Goal: Task Accomplishment & Management: Use online tool/utility

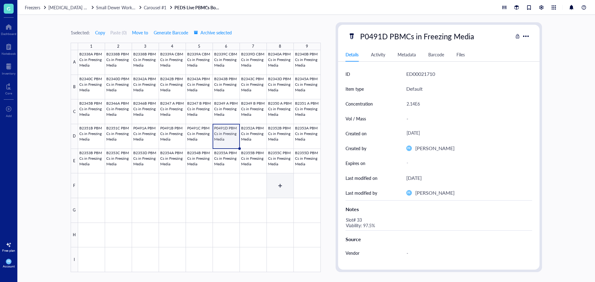
click at [283, 188] on div at bounding box center [199, 161] width 242 height 222
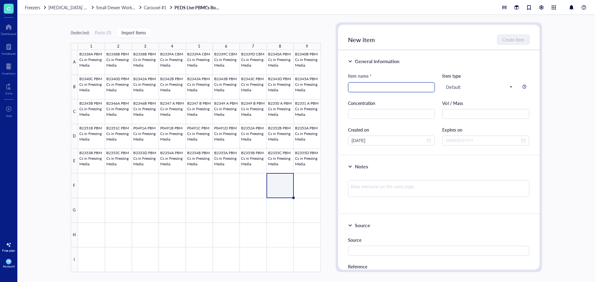
click at [364, 90] on input "search" at bounding box center [391, 87] width 80 height 9
click at [307, 150] on div at bounding box center [199, 161] width 242 height 222
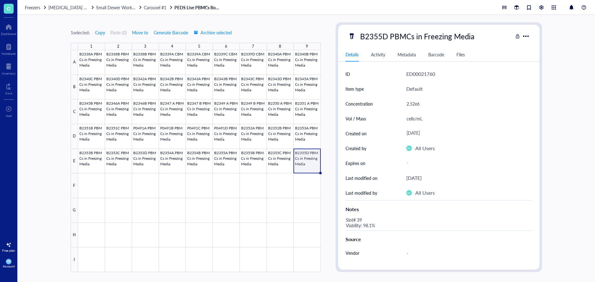
click at [381, 36] on div "B2355D PBMCs in Freezing Media" at bounding box center [417, 36] width 120 height 13
drag, startPoint x: 360, startPoint y: 37, endPoint x: 490, endPoint y: 31, distance: 130.8
click at [490, 31] on input "B2355D PBMCs in Freezing Media" at bounding box center [426, 36] width 139 height 12
click at [278, 189] on div at bounding box center [199, 161] width 242 height 222
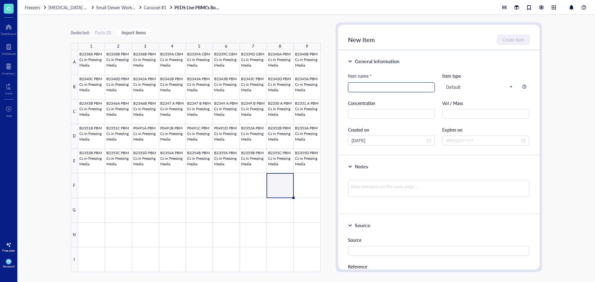
click at [357, 88] on input "search" at bounding box center [391, 87] width 80 height 9
paste input "B2355D PBMCs in Freezing Media"
click at [365, 89] on input "B2355D PBMCs in Freezing Media" at bounding box center [391, 87] width 80 height 9
type input "B2358A PBMCs in Freezing Media"
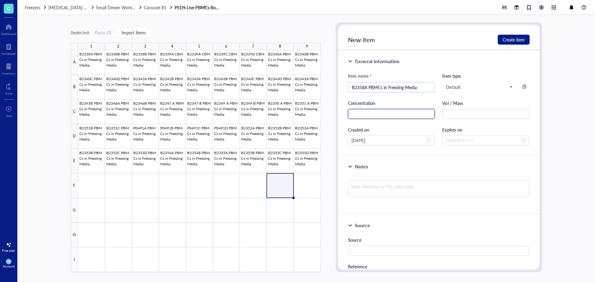
click at [411, 116] on input "text" at bounding box center [391, 114] width 87 height 10
type input "3.55E6"
click at [514, 36] on button "Create item" at bounding box center [513, 40] width 32 height 10
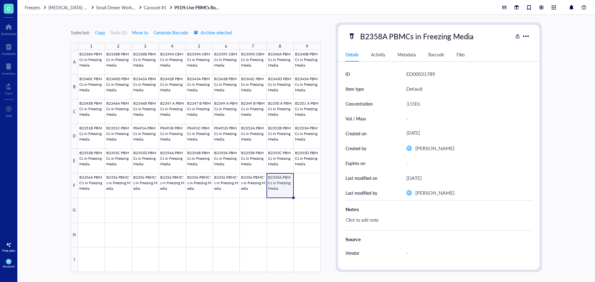
click at [374, 218] on div "Click to add note" at bounding box center [436, 223] width 186 height 15
click at [261, 181] on div at bounding box center [199, 161] width 242 height 222
click at [278, 167] on div at bounding box center [199, 161] width 242 height 222
click at [373, 224] on div "Slot# 38 Viability: 98.6%" at bounding box center [436, 223] width 186 height 15
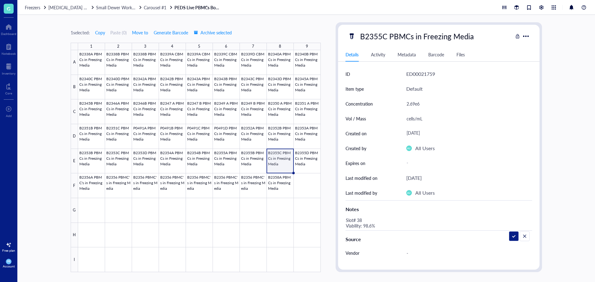
drag, startPoint x: 380, startPoint y: 227, endPoint x: 329, endPoint y: 219, distance: 50.8
click at [329, 219] on div "1 selected: Copy Paste ( 0 ) Move to Generate Barcode Archive selected 1 2 3 4 …" at bounding box center [305, 148] width 577 height 267
click at [280, 184] on div at bounding box center [199, 161] width 242 height 222
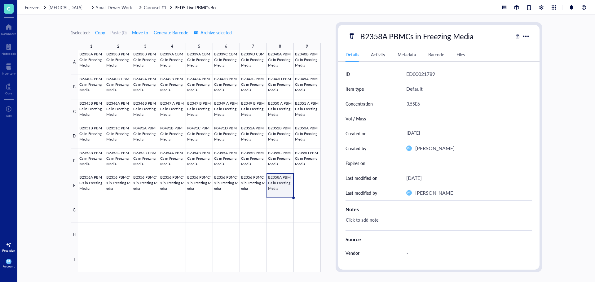
click at [363, 222] on div "Click to add note" at bounding box center [436, 223] width 186 height 15
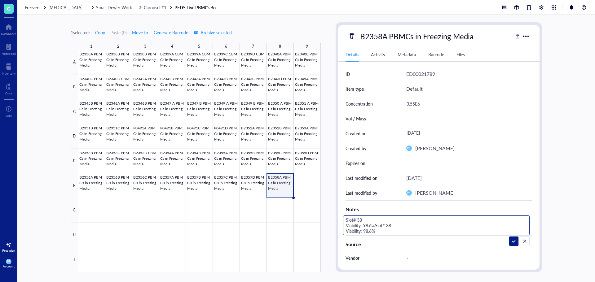
drag, startPoint x: 376, startPoint y: 231, endPoint x: 376, endPoint y: 225, distance: 5.9
click at [376, 225] on textarea "Slot# 38 Viability: 98.6%Slot# 38 Viability: 98.6%" at bounding box center [422, 225] width 159 height 19
click at [367, 219] on textarea "Slot# 38 Viability: 98.6%" at bounding box center [391, 225] width 97 height 19
click at [371, 226] on textarea "Slot# 53 Viability: 98.6%" at bounding box center [391, 225] width 97 height 19
type textarea "Slot# 53 Viability: 98.0%"
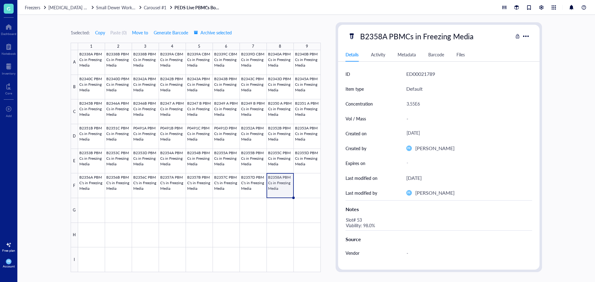
click at [286, 192] on div at bounding box center [199, 161] width 242 height 222
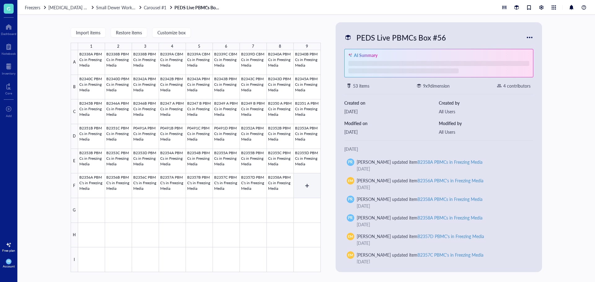
click at [301, 191] on div at bounding box center [199, 161] width 242 height 222
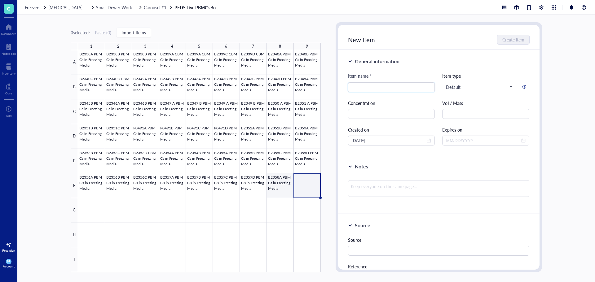
click at [280, 190] on div at bounding box center [199, 161] width 242 height 222
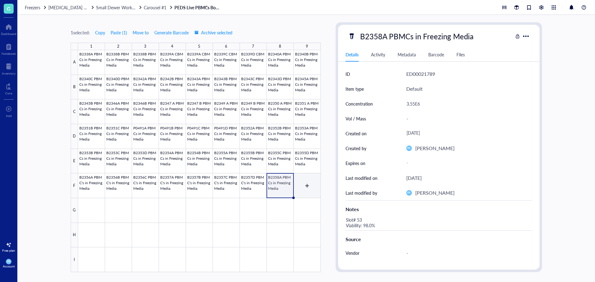
click at [306, 193] on div at bounding box center [199, 161] width 242 height 222
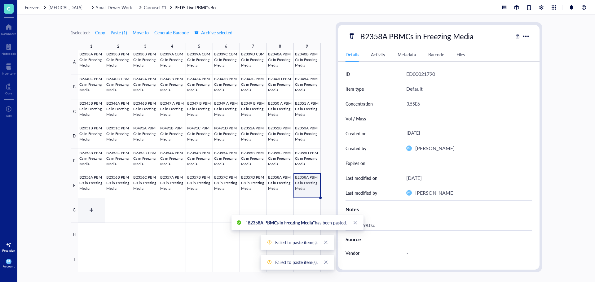
click at [92, 210] on div at bounding box center [199, 161] width 242 height 222
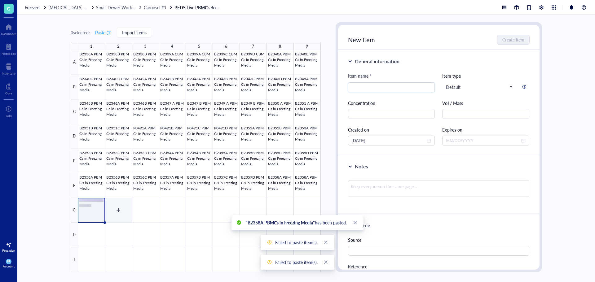
click at [118, 211] on div at bounding box center [199, 161] width 242 height 222
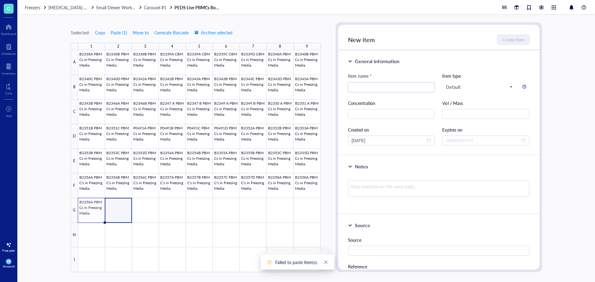
click at [113, 215] on div at bounding box center [199, 161] width 242 height 222
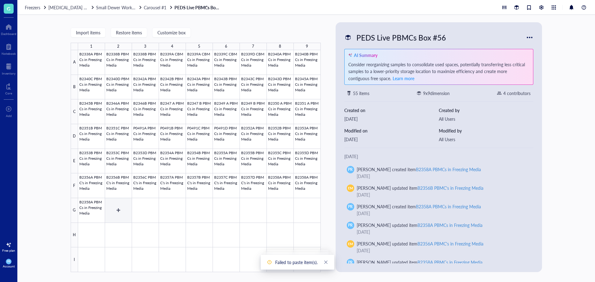
click at [113, 215] on div at bounding box center [199, 161] width 242 height 222
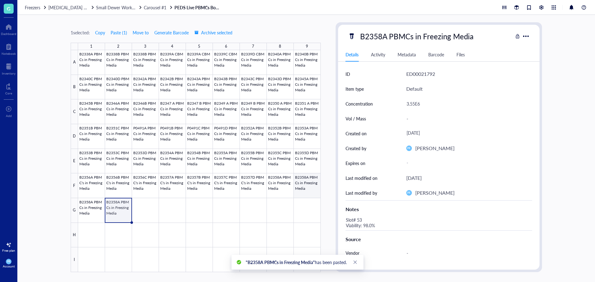
click at [307, 189] on div at bounding box center [199, 161] width 242 height 222
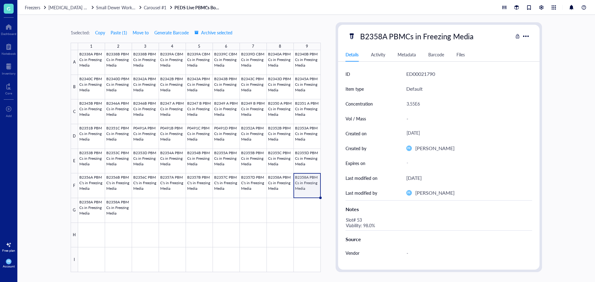
click at [384, 38] on div "B2358A PBMCs in Freezing Media" at bounding box center [416, 36] width 119 height 13
click at [386, 38] on input "B2358A PBMCs in Freezing Media" at bounding box center [426, 36] width 139 height 12
type input "B2358B PBMCs in Freezing Media"
click at [410, 105] on div "3.55E6" at bounding box center [466, 103] width 126 height 13
click at [414, 105] on div "3.55E6" at bounding box center [466, 103] width 126 height 13
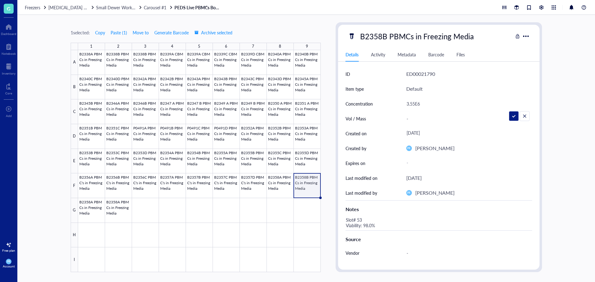
click at [415, 105] on input "3.55E6" at bounding box center [466, 104] width 125 height 12
type input "3.24E6"
click at [363, 228] on div "Slot# 53 Viability: 98.0%" at bounding box center [436, 223] width 186 height 15
click at [361, 221] on div "Slot# 53 Viability: 98.0%" at bounding box center [436, 223] width 186 height 15
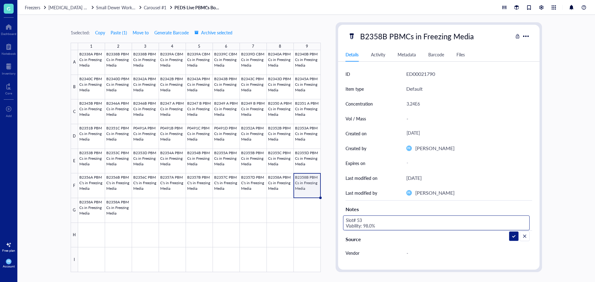
click at [361, 220] on textarea "Slot# 53 Viability: 98.0%" at bounding box center [391, 223] width 97 height 14
click at [371, 227] on textarea "Slot# 54 Viability: 98.0%" at bounding box center [391, 223] width 97 height 14
type textarea "Slot# 54 Viability: 98.5%"
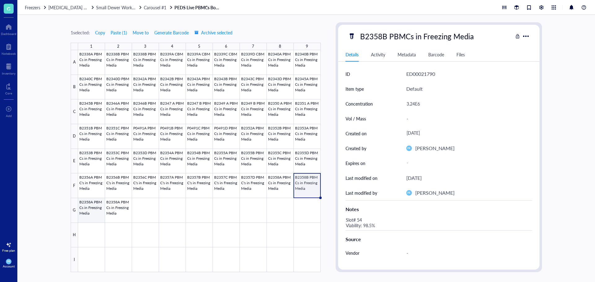
click at [87, 213] on div at bounding box center [199, 161] width 242 height 222
click at [370, 40] on div "B2358A PBMCs in Freezing Media" at bounding box center [416, 36] width 119 height 13
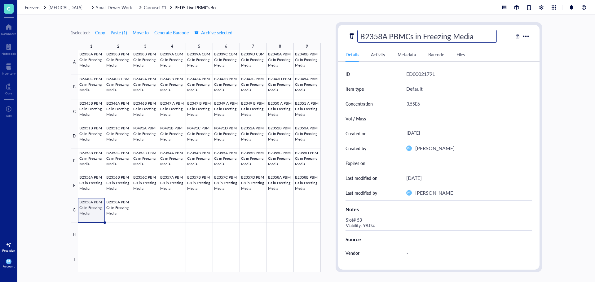
click at [386, 40] on input "B2358A PBMCs in Freezing Media" at bounding box center [426, 36] width 139 height 12
type input "B2358C PBMCs in Freezing Media"
click at [411, 103] on div "3.55E6" at bounding box center [466, 103] width 126 height 13
click at [414, 103] on div "3.55E6" at bounding box center [466, 103] width 126 height 13
click at [414, 103] on input "3.55E6" at bounding box center [466, 104] width 125 height 12
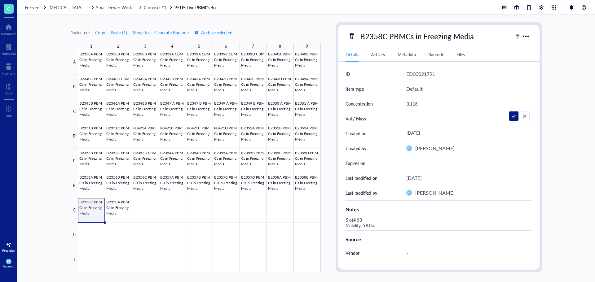
type input "3.17E6"
click at [362, 220] on div "Slot# 53 Viability: 98.0%" at bounding box center [436, 223] width 186 height 15
click at [362, 220] on textarea "Slot# 53 Viability: 98.0%" at bounding box center [391, 223] width 97 height 14
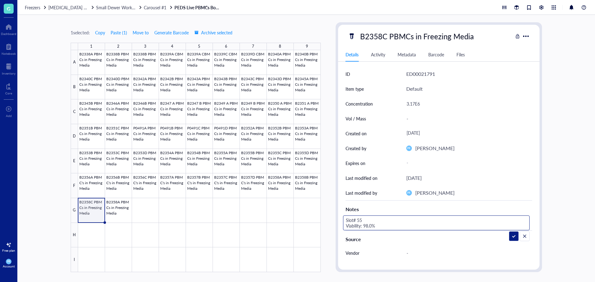
click at [373, 224] on textarea "Slot# 55 Viability: 98.0%" at bounding box center [391, 223] width 97 height 14
type textarea "Slot# 55 Viability: 98.3%"
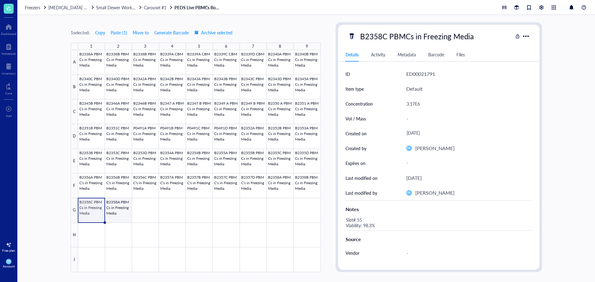
click at [115, 214] on div at bounding box center [199, 161] width 242 height 222
click at [382, 39] on div "B2358C PBMCs in Freezing Media" at bounding box center [416, 36] width 119 height 13
click at [116, 210] on div at bounding box center [199, 161] width 242 height 222
click at [386, 37] on div "B2358C PBMCs in Freezing Media" at bounding box center [416, 36] width 119 height 13
click at [96, 207] on div at bounding box center [199, 161] width 242 height 222
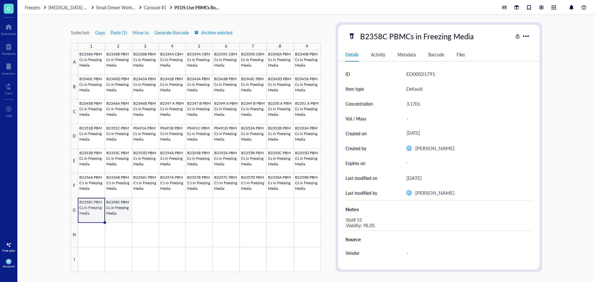
click at [118, 213] on div at bounding box center [199, 161] width 242 height 222
click at [378, 37] on div "B2358C PBMCs in Freezing Media" at bounding box center [416, 36] width 119 height 13
click at [386, 37] on input "B2358C PBMCs in Freezing Media" at bounding box center [426, 36] width 139 height 12
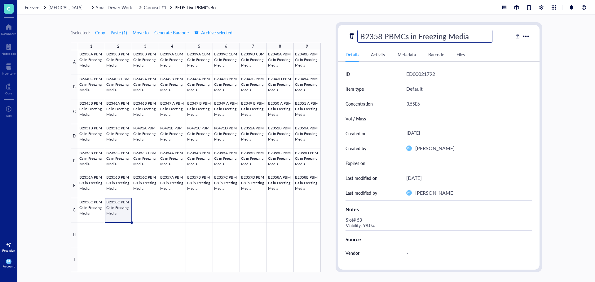
type input "B2358D PBMCs in Freezing Media"
click at [413, 102] on div "3.55E6" at bounding box center [466, 103] width 126 height 13
click at [415, 103] on div "3.55E6" at bounding box center [466, 103] width 126 height 13
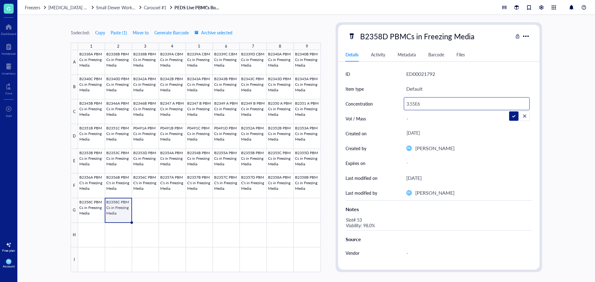
click at [414, 105] on input "3.55E6" at bounding box center [466, 104] width 125 height 12
type input "3.70E6"
click at [359, 219] on div "Slot# 53 Viability: 98.0%" at bounding box center [436, 223] width 186 height 15
click at [360, 219] on div "Slot# 53 Viability: 98.0%" at bounding box center [436, 223] width 186 height 15
click at [360, 220] on textarea "Slot# 53 Viability: 98.0%" at bounding box center [391, 223] width 97 height 14
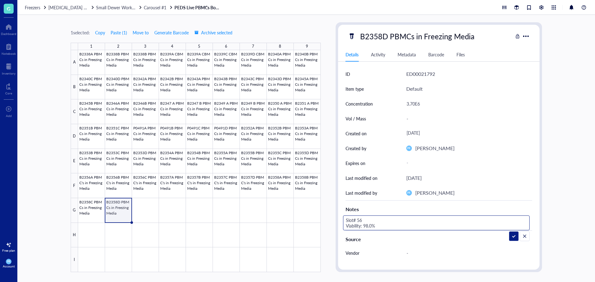
click at [371, 227] on textarea "Slot# 56 Viability: 98.0%" at bounding box center [391, 223] width 97 height 14
type textarea "Slot# 56 Viability: 98.8%"
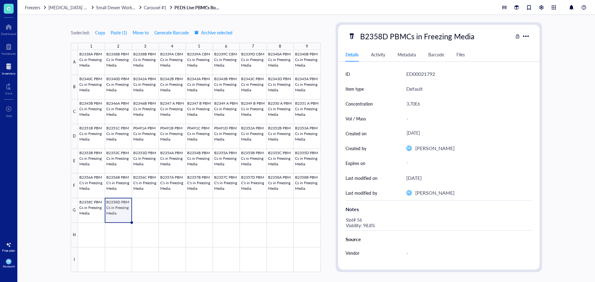
click at [8, 66] on div at bounding box center [9, 67] width 14 height 10
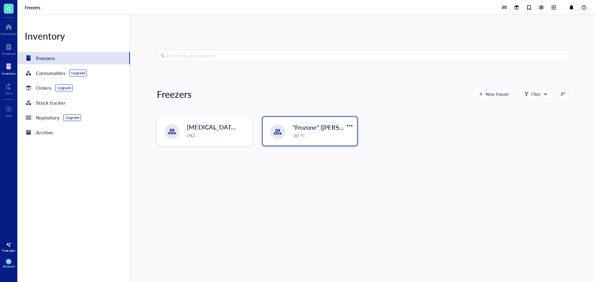
click at [282, 130] on div at bounding box center [277, 131] width 15 height 15
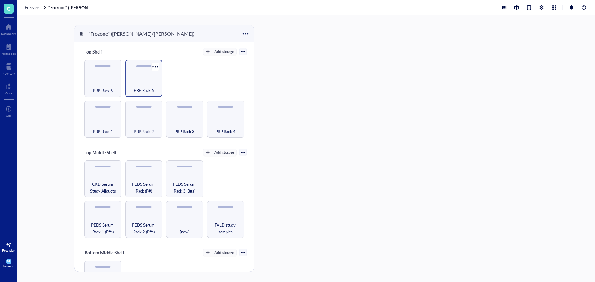
click at [145, 80] on div "PRP Rack 6" at bounding box center [143, 87] width 31 height 14
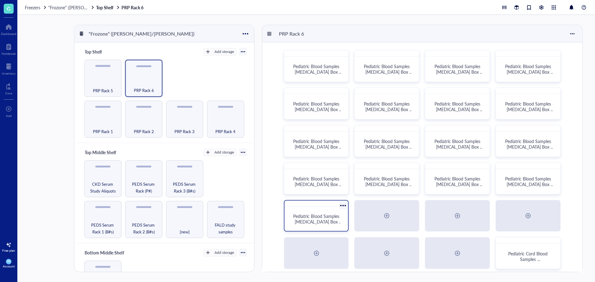
click at [325, 213] on span "Pediatric Blood Samples [MEDICAL_DATA] Box #136" at bounding box center [317, 221] width 49 height 17
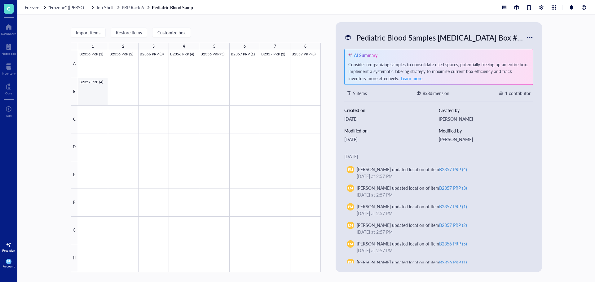
click at [100, 94] on div at bounding box center [199, 161] width 242 height 222
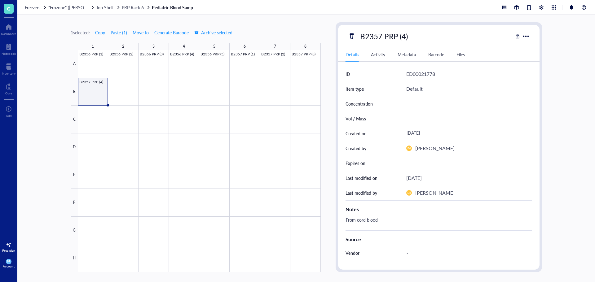
click at [402, 33] on div "B2357 PRP (4)" at bounding box center [383, 36] width 53 height 13
drag, startPoint x: 412, startPoint y: 38, endPoint x: 330, endPoint y: 34, distance: 81.9
click at [330, 34] on div "1 selected: Copy Paste ( 1 ) Move to Generate Barcode Archive selected 1 2 3 4 …" at bounding box center [305, 148] width 577 height 267
click at [128, 94] on div at bounding box center [199, 161] width 242 height 222
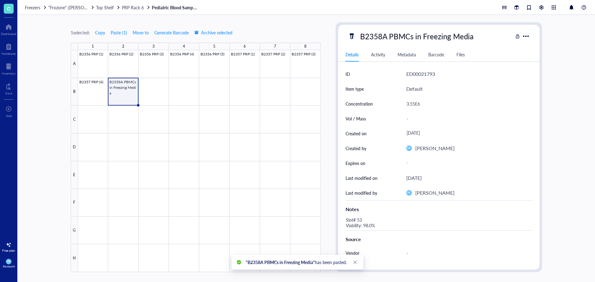
click at [130, 100] on div at bounding box center [199, 161] width 242 height 222
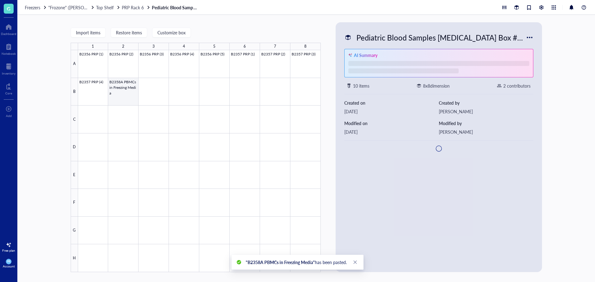
click at [130, 99] on div at bounding box center [199, 161] width 242 height 222
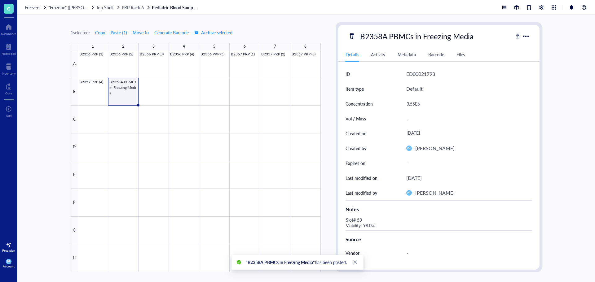
click at [398, 36] on div "B2358A PBMCs in Freezing Media" at bounding box center [416, 36] width 119 height 13
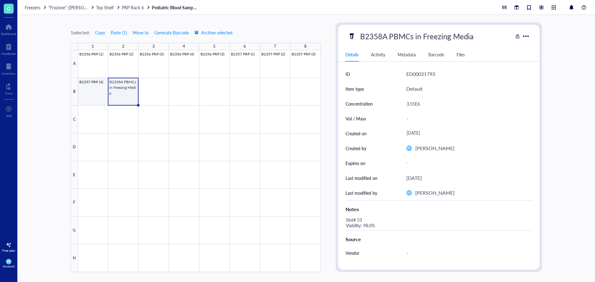
click at [118, 99] on div at bounding box center [199, 161] width 242 height 222
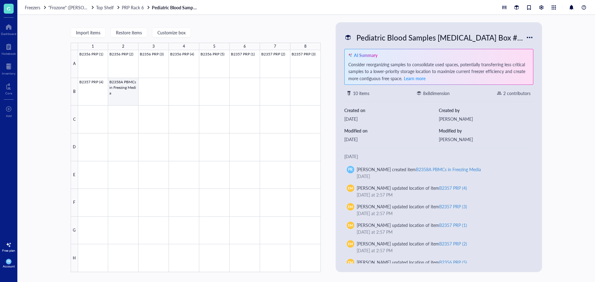
click at [124, 91] on div at bounding box center [199, 161] width 242 height 222
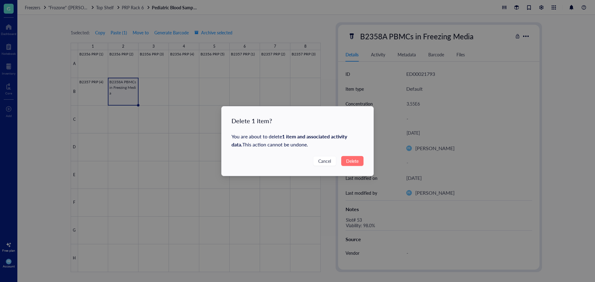
click at [351, 164] on span "Delete" at bounding box center [352, 161] width 12 height 7
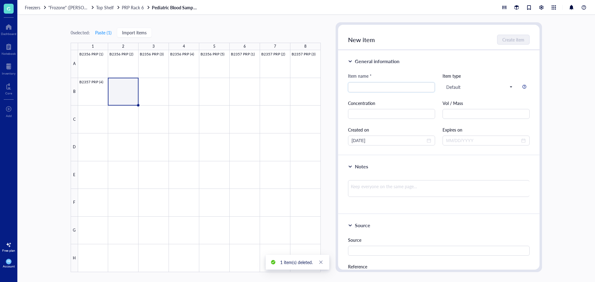
click at [127, 98] on div at bounding box center [199, 161] width 242 height 222
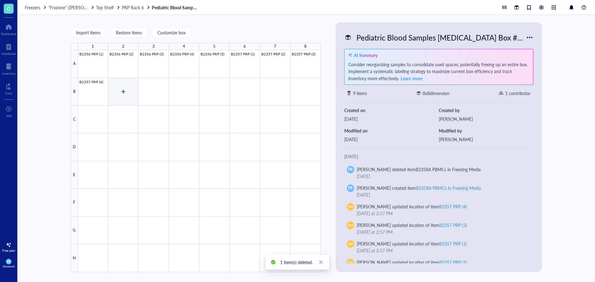
click at [129, 95] on div at bounding box center [199, 161] width 242 height 222
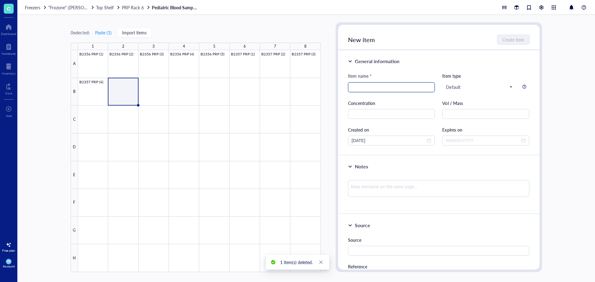
click at [382, 90] on input "search" at bounding box center [391, 87] width 80 height 9
type input "B2358 PRP (1)"
click at [516, 38] on span "Create item" at bounding box center [513, 39] width 22 height 5
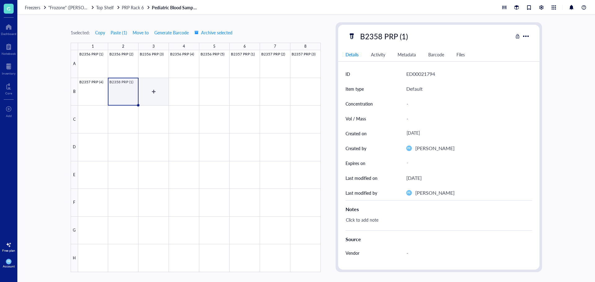
click at [155, 95] on div at bounding box center [199, 161] width 242 height 222
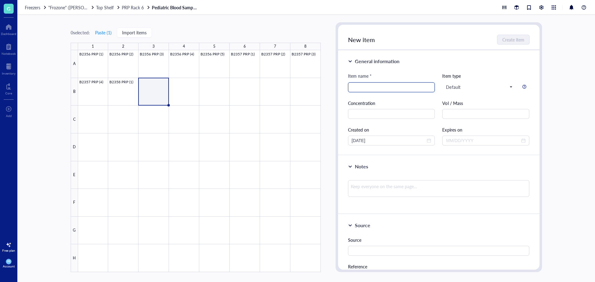
click at [360, 89] on input "search" at bounding box center [391, 87] width 80 height 9
paste input "B2358 PRP (1)"
type input "B2358 PRP (2)"
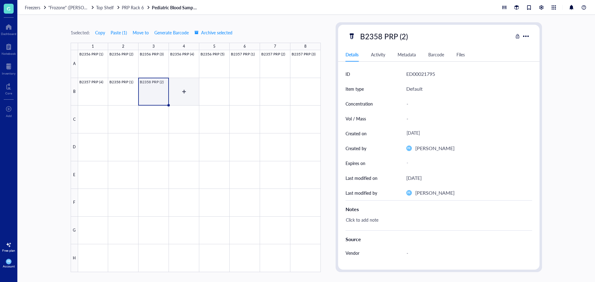
click at [181, 90] on div at bounding box center [199, 161] width 242 height 222
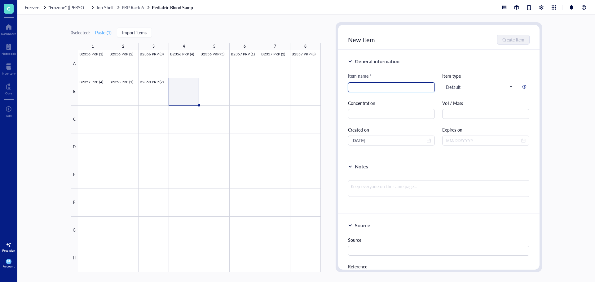
click at [417, 88] on input "search" at bounding box center [391, 87] width 80 height 9
paste input "B2358 PRP (1)"
type input "B2358 PRP (3)"
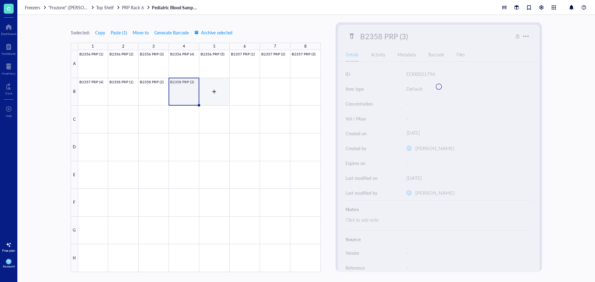
click at [219, 96] on div at bounding box center [199, 161] width 242 height 222
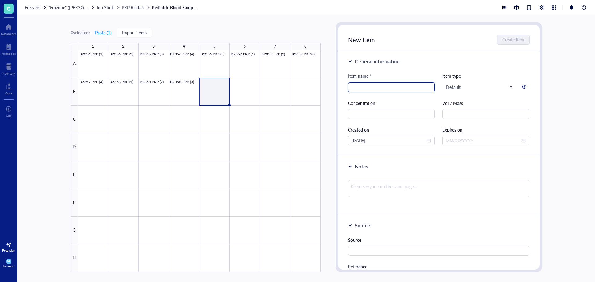
click at [358, 86] on input "search" at bounding box center [391, 87] width 80 height 9
paste input "B2358 PRP (1)"
type input "B2358 PRP (4)"
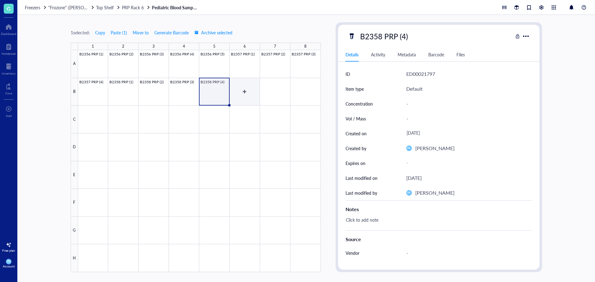
click at [255, 94] on div at bounding box center [199, 161] width 242 height 222
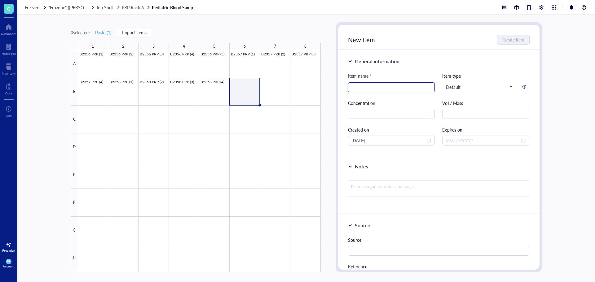
click at [380, 87] on input "search" at bounding box center [391, 87] width 80 height 9
paste input "B2358 PRP (1)"
type input "B2358 PRP (5)"
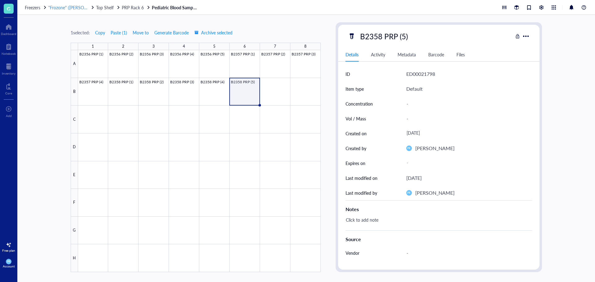
drag, startPoint x: 135, startPoint y: 10, endPoint x: 95, endPoint y: 8, distance: 40.3
click at [135, 10] on span "PRP Rack 6" at bounding box center [133, 7] width 22 height 6
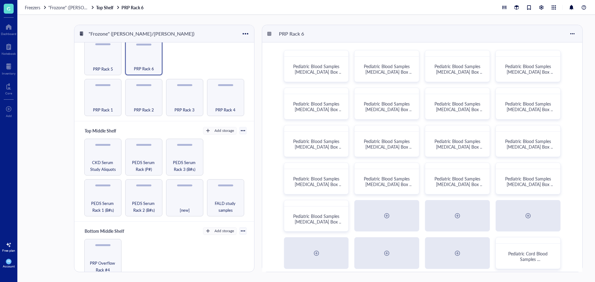
scroll to position [62, 0]
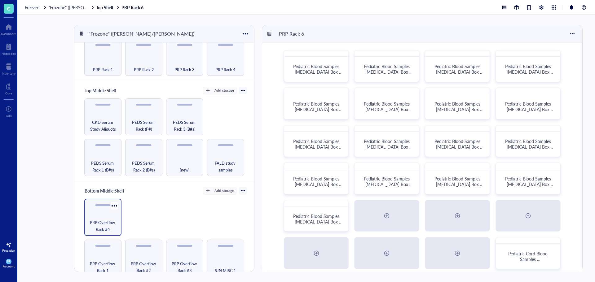
click at [104, 224] on span "PRP Overflow Rack #4" at bounding box center [102, 226] width 31 height 14
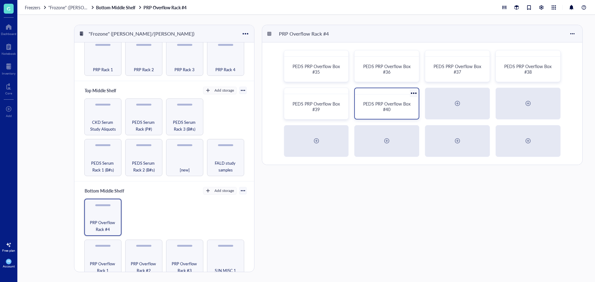
click at [386, 106] on span "PEDS PRP Overflow Box #40" at bounding box center [387, 107] width 49 height 12
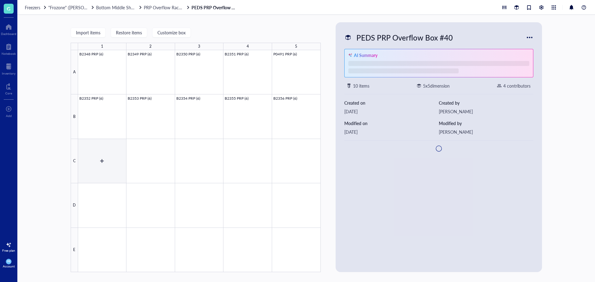
click at [82, 171] on div at bounding box center [199, 161] width 242 height 222
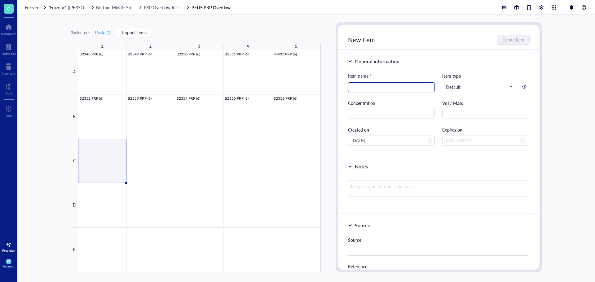
click at [389, 86] on input "search" at bounding box center [391, 87] width 80 height 9
paste input "B2358 PRP (1)"
type input "B2358 PRP (6)"
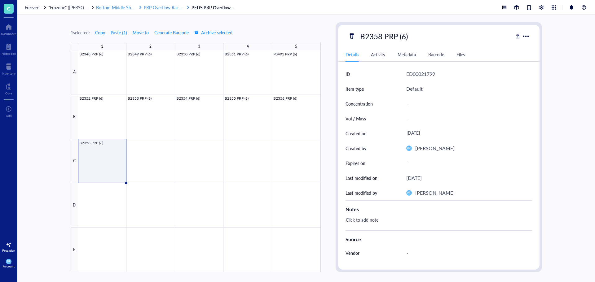
click at [155, 10] on span "PRP Overflow Rack #4" at bounding box center [165, 7] width 43 height 6
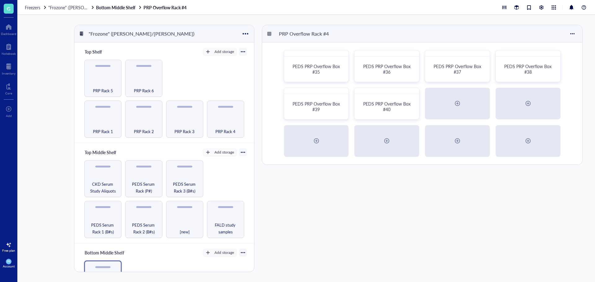
click at [65, 10] on div "Freezers "Frozone" ([PERSON_NAME]/[PERSON_NAME]) Bottom Middle Shelf PRP Overfl…" at bounding box center [305, 7] width 577 height 15
drag, startPoint x: 41, startPoint y: 11, endPoint x: 38, endPoint y: 9, distance: 3.9
click at [41, 11] on div "Freezers "Frozone" ([PERSON_NAME]/[PERSON_NAME]) Bottom Middle Shelf PRP Overfl…" at bounding box center [305, 7] width 577 height 15
click at [38, 9] on span "Freezers" at bounding box center [32, 7] width 15 height 6
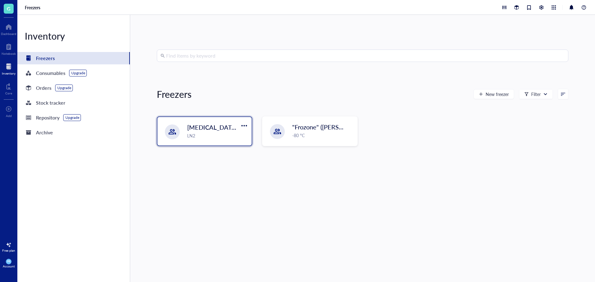
click at [201, 139] on div "[MEDICAL_DATA] Storage ([PERSON_NAME]/[PERSON_NAME]) LN2" at bounding box center [204, 131] width 94 height 28
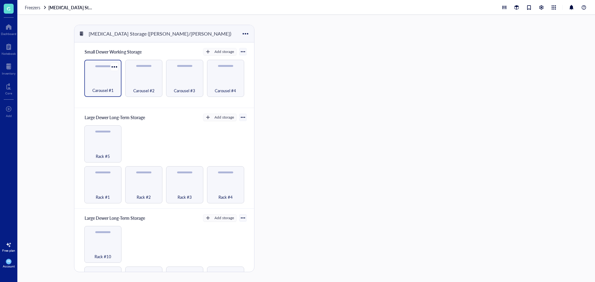
click at [108, 81] on div "Carousel #1" at bounding box center [102, 87] width 31 height 14
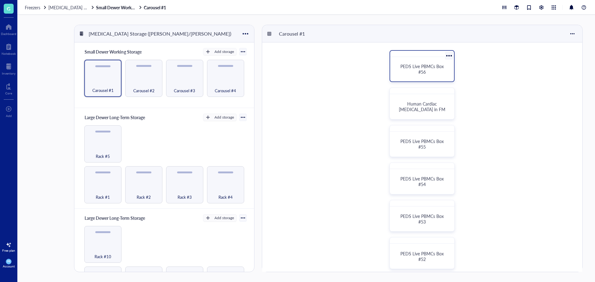
click at [423, 72] on span "PEDS Live PBMCs Box #56" at bounding box center [422, 69] width 45 height 12
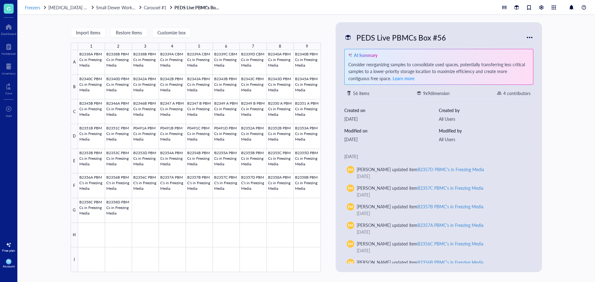
click at [37, 7] on span "Freezers" at bounding box center [32, 7] width 15 height 6
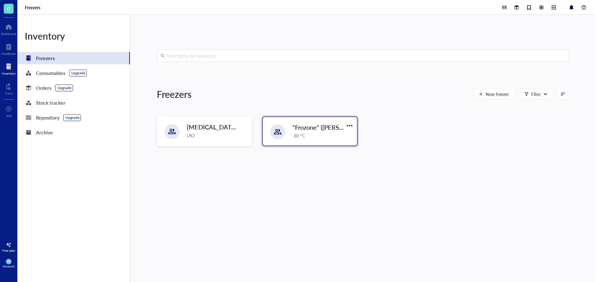
click at [307, 138] on div "-80 °C" at bounding box center [322, 135] width 61 height 7
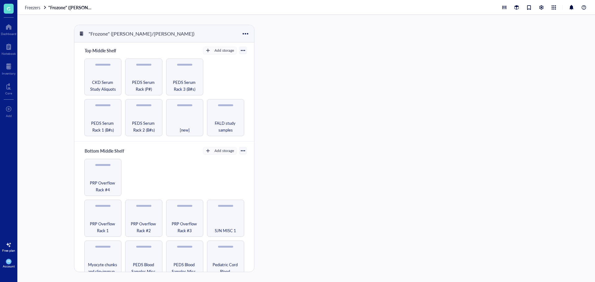
scroll to position [79, 0]
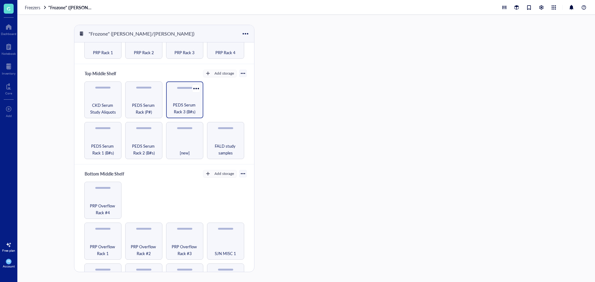
click at [177, 110] on span "PEDS Serum Rack 3 (B#s)" at bounding box center [184, 109] width 31 height 14
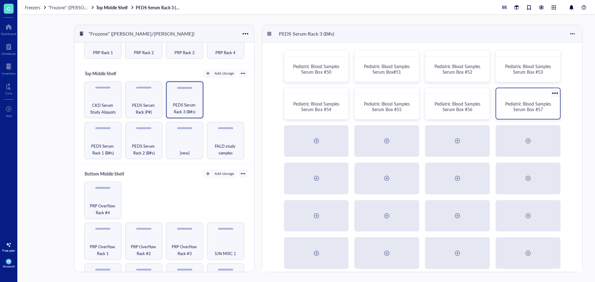
click at [499, 112] on div "Pediatric Blood Samples Serum Box #57" at bounding box center [527, 107] width 59 height 20
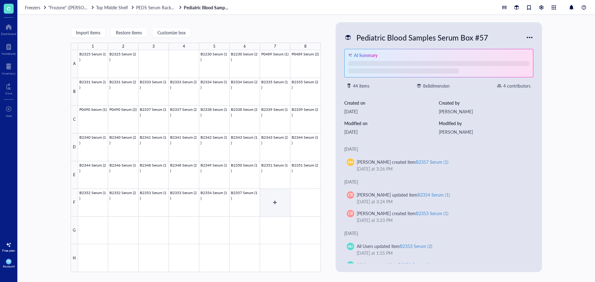
click at [276, 205] on div at bounding box center [199, 161] width 242 height 222
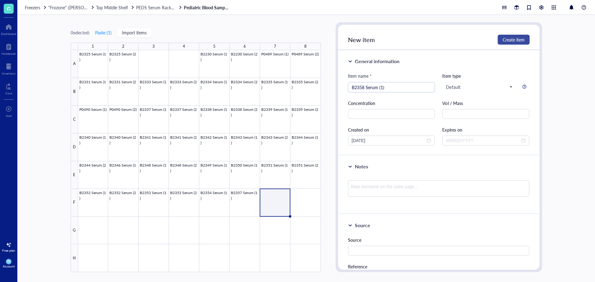
type input "B2358 Serum (1)"
click at [521, 41] on span "Create item" at bounding box center [513, 39] width 22 height 5
